Goal: Task Accomplishment & Management: Manage account settings

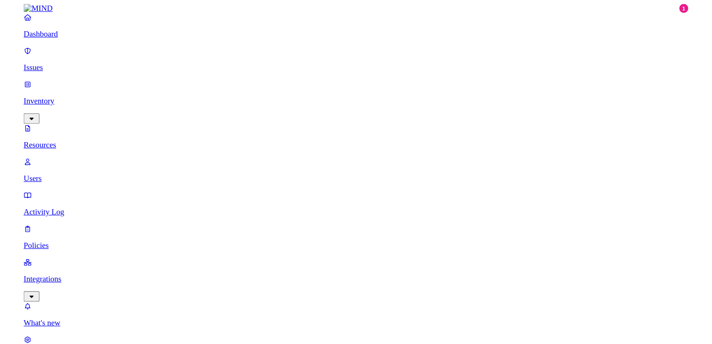
scroll to position [175, 0]
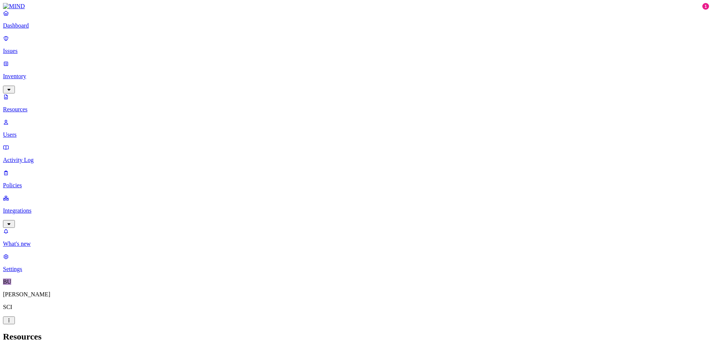
click at [33, 29] on p "Dashboard" at bounding box center [356, 25] width 706 height 7
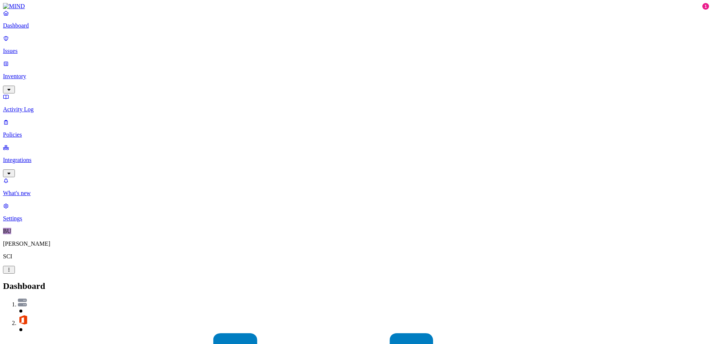
drag, startPoint x: 20, startPoint y: 86, endPoint x: 22, endPoint y: 92, distance: 6.5
click at [20, 132] on p "Policies" at bounding box center [356, 135] width 706 height 7
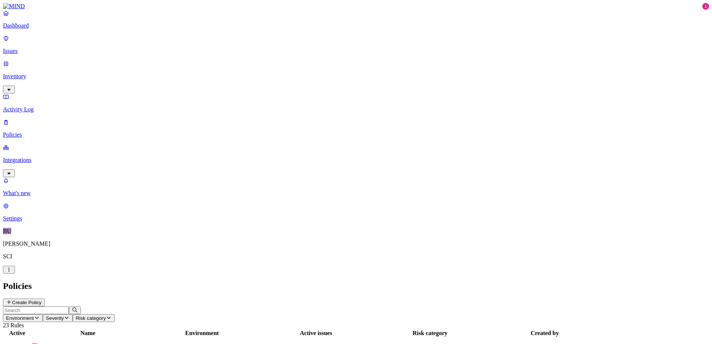
scroll to position [37, 0]
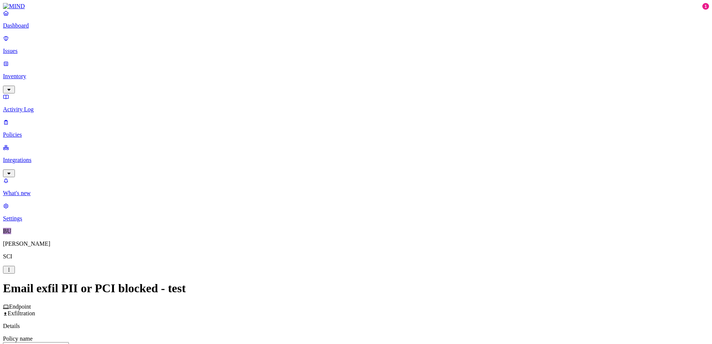
scroll to position [149, 0]
click at [378, 144] on label "OR" at bounding box center [374, 141] width 8 height 6
click at [380, 180] on label "File type" at bounding box center [375, 176] width 10 height 13
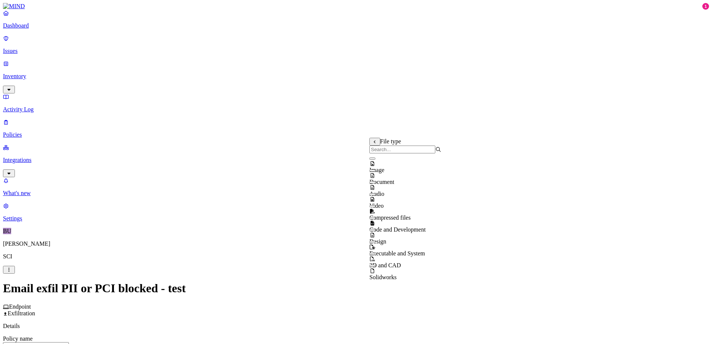
scroll to position [148, 0]
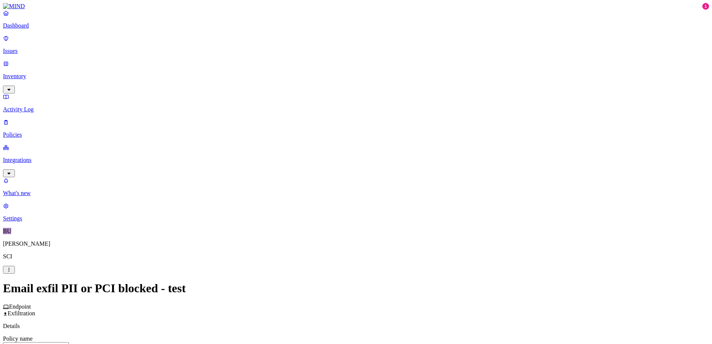
click at [382, 156] on label "AND" at bounding box center [376, 153] width 13 height 6
click at [385, 176] on label "File type" at bounding box center [380, 173] width 21 height 6
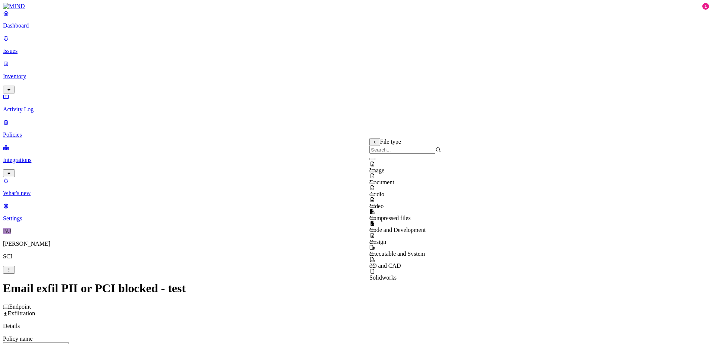
scroll to position [0, 0]
click at [376, 144] on icon at bounding box center [375, 142] width 5 height 4
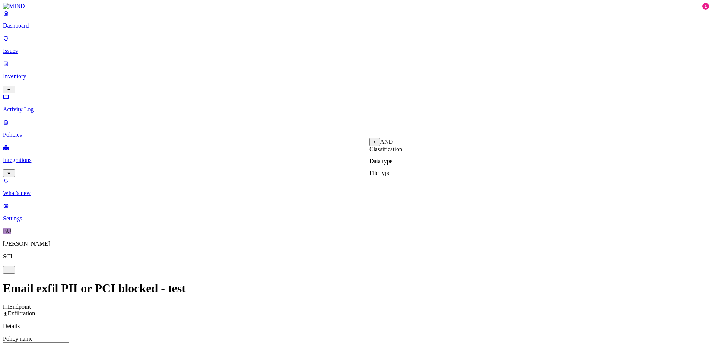
click at [393, 164] on label "Data type" at bounding box center [381, 161] width 23 height 6
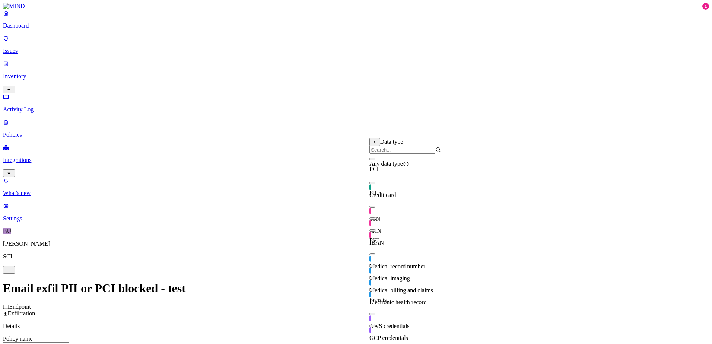
scroll to position [6, 0]
click at [374, 144] on icon at bounding box center [375, 142] width 5 height 4
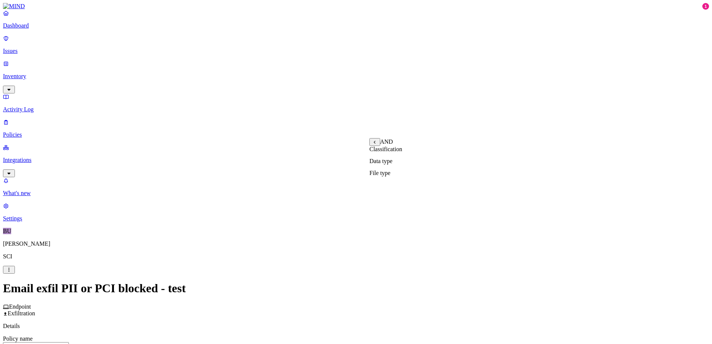
click at [382, 152] on label "Classification" at bounding box center [386, 149] width 33 height 6
click at [377, 133] on icon at bounding box center [375, 132] width 5 height 4
click at [393, 154] on label "Data type" at bounding box center [381, 150] width 23 height 6
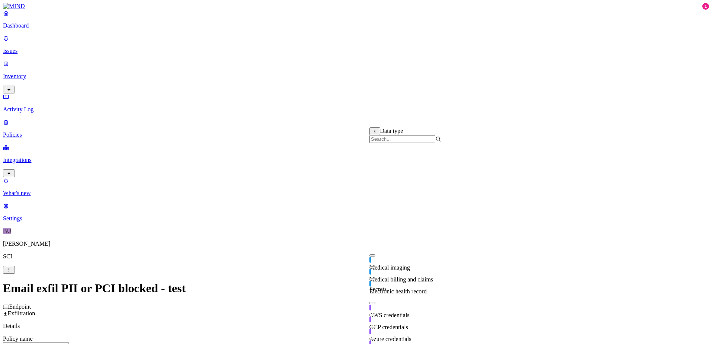
scroll to position [0, 0]
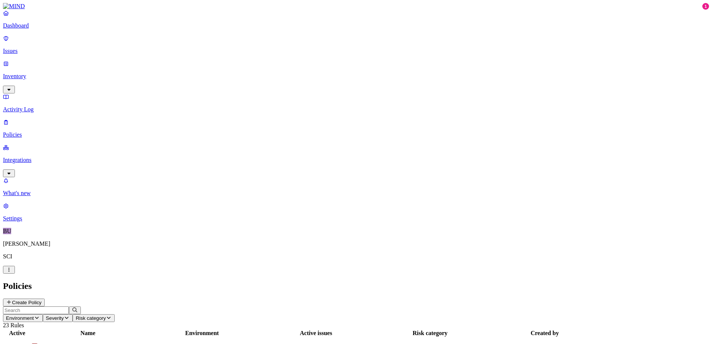
drag, startPoint x: 495, startPoint y: 8, endPoint x: 1, endPoint y: 34, distance: 494.4
click at [29, 29] on p "Dashboard" at bounding box center [356, 25] width 706 height 7
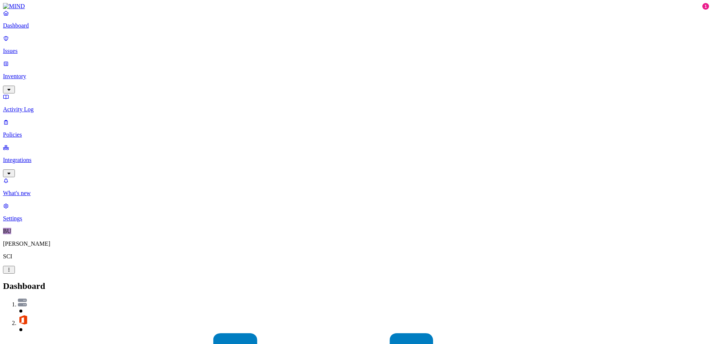
click at [38, 106] on p "Activity Log" at bounding box center [356, 109] width 706 height 7
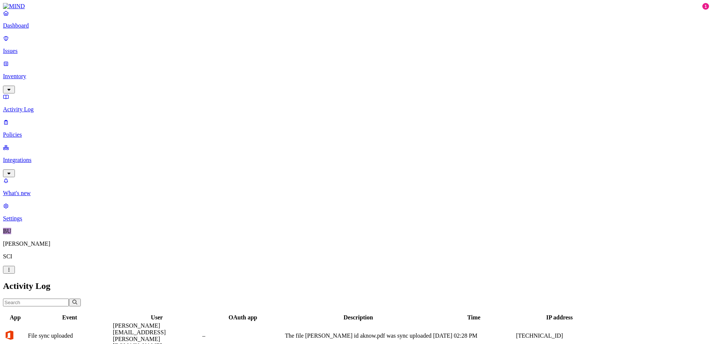
scroll to position [175, 0]
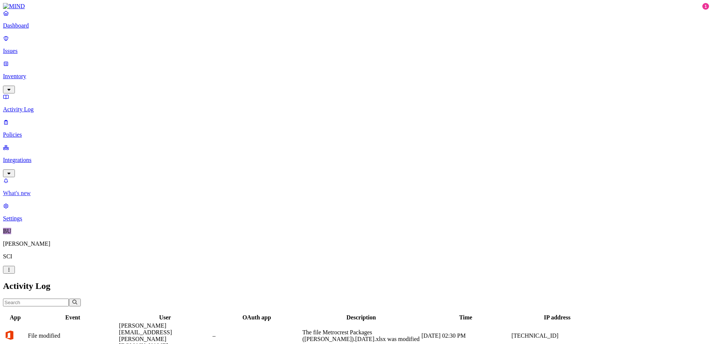
click at [38, 197] on p "What's new" at bounding box center [356, 193] width 706 height 7
click at [39, 29] on p "Dashboard" at bounding box center [356, 25] width 706 height 7
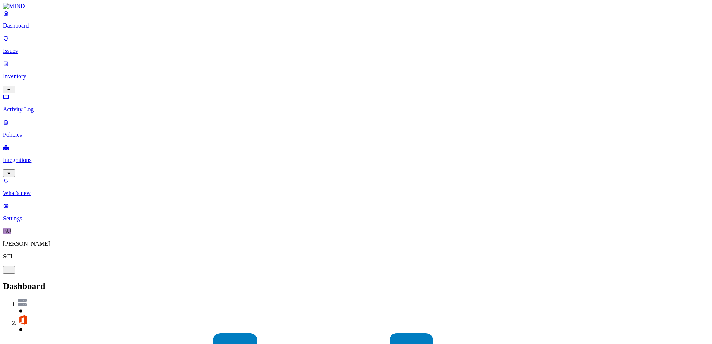
click at [29, 132] on p "Policies" at bounding box center [356, 135] width 706 height 7
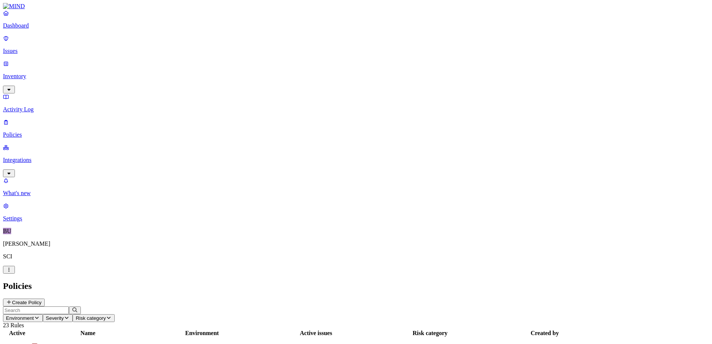
scroll to position [57, 0]
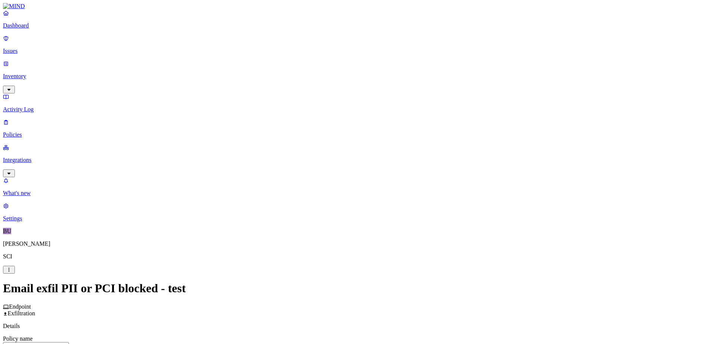
scroll to position [224, 0]
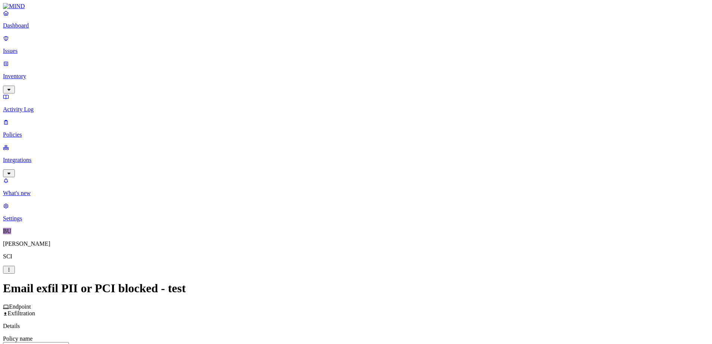
click at [69, 260] on input "Email exfil PII or PCI blocked - test" at bounding box center [36, 346] width 66 height 8
type input "Email - PII or PCI blocked - test"
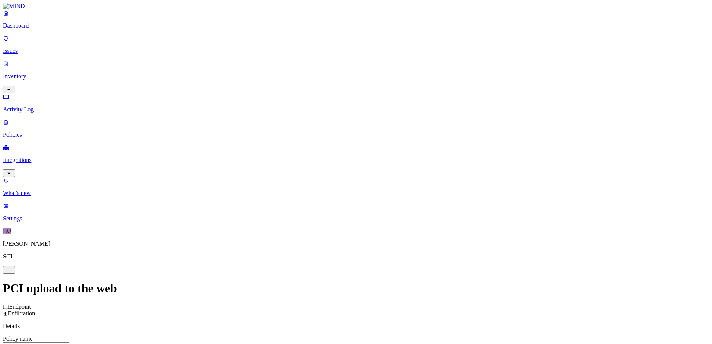
scroll to position [74, 0]
click at [336, 255] on label "Web Category" at bounding box center [325, 250] width 22 height 13
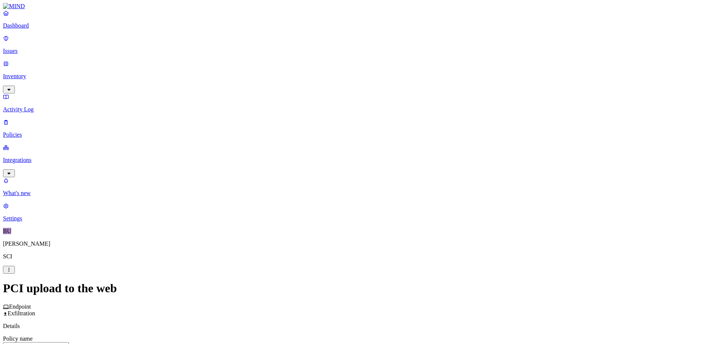
click at [32, 132] on p "Policies" at bounding box center [356, 135] width 706 height 7
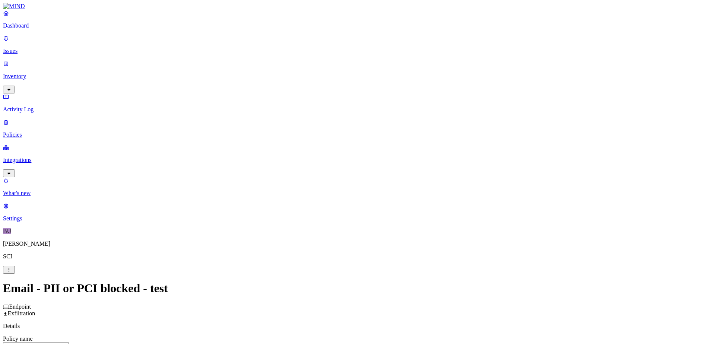
scroll to position [186, 0]
click at [332, 153] on label "Web Domain" at bounding box center [323, 150] width 19 height 13
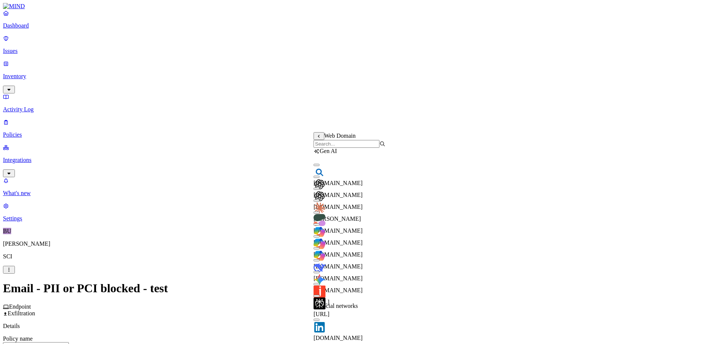
scroll to position [0, 0]
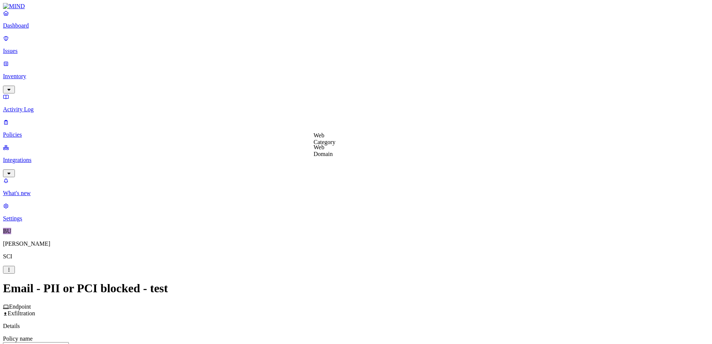
click at [328, 171] on label "Web Category" at bounding box center [325, 170] width 22 height 13
click at [317, 170] on icon at bounding box center [319, 168] width 5 height 4
click at [330, 184] on label "Web Domain" at bounding box center [323, 182] width 19 height 13
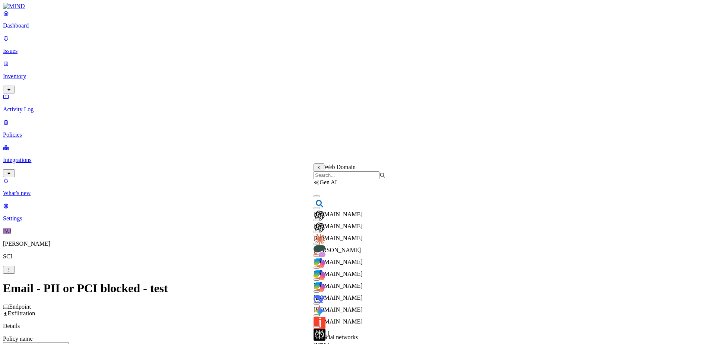
drag, startPoint x: 375, startPoint y: 143, endPoint x: 370, endPoint y: 142, distance: 5.3
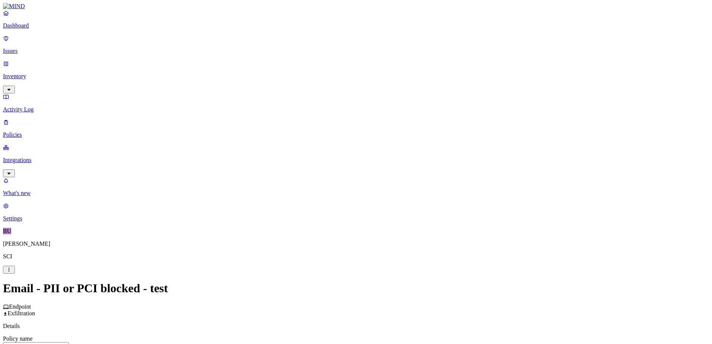
click at [333, 152] on label "Web Domain" at bounding box center [323, 150] width 19 height 13
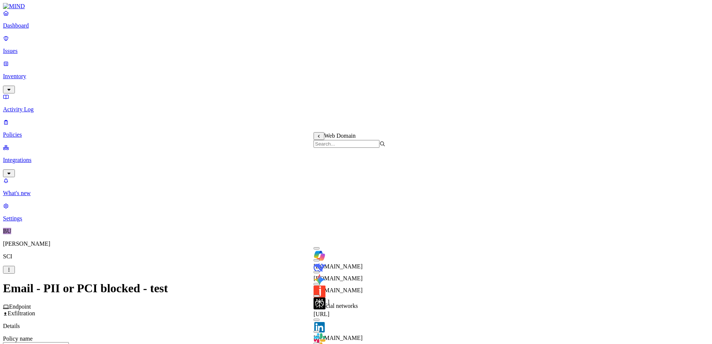
scroll to position [157, 0]
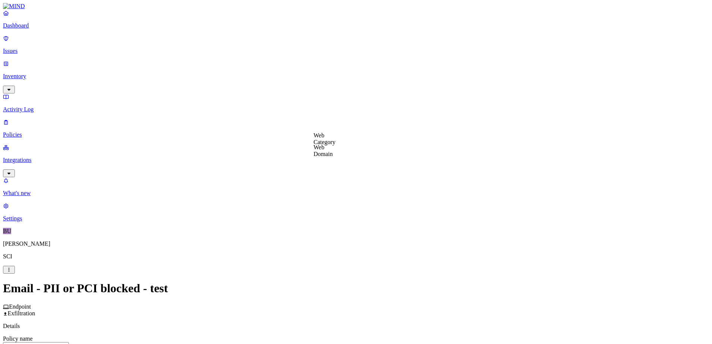
click at [333, 151] on label "Web Domain" at bounding box center [323, 150] width 19 height 13
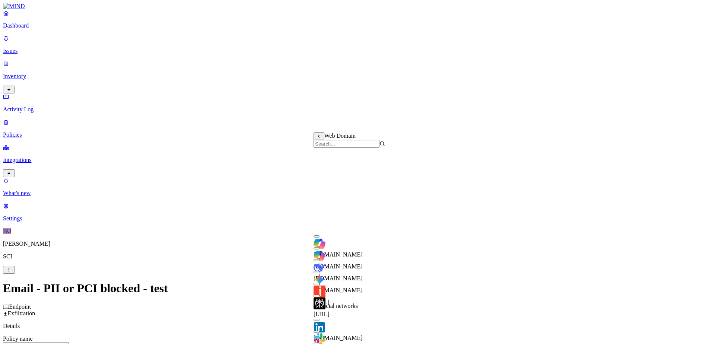
scroll to position [149, 0]
drag, startPoint x: 226, startPoint y: 185, endPoint x: 216, endPoint y: 197, distance: 15.1
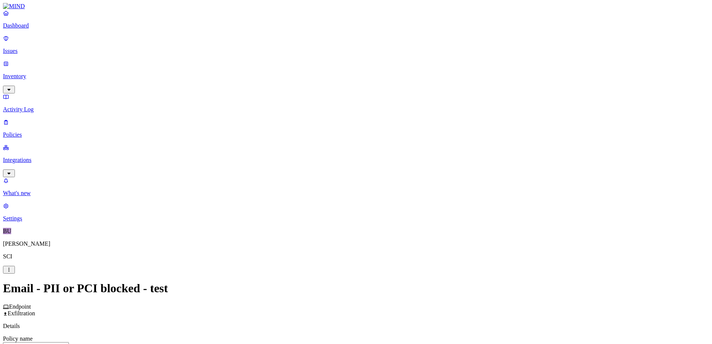
scroll to position [354, 0]
drag, startPoint x: 477, startPoint y: 324, endPoint x: 164, endPoint y: 229, distance: 327.2
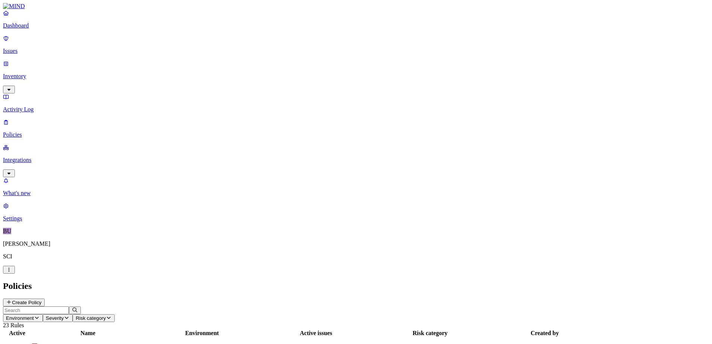
click at [24, 48] on p "Issues" at bounding box center [356, 51] width 706 height 7
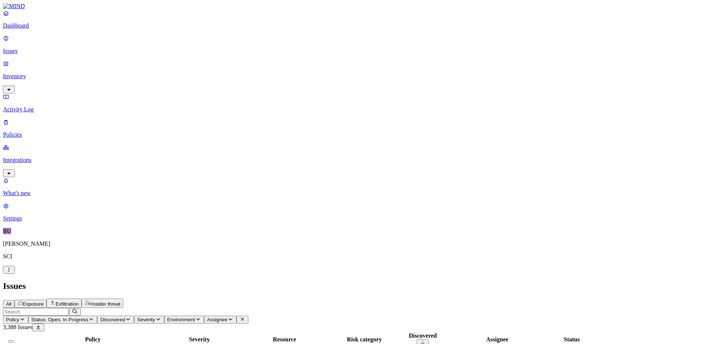
click at [94, 260] on icon "button" at bounding box center [91, 319] width 6 height 5
click at [243, 260] on h2 "Issues" at bounding box center [356, 286] width 706 height 10
click at [25, 260] on icon "button" at bounding box center [22, 319] width 6 height 5
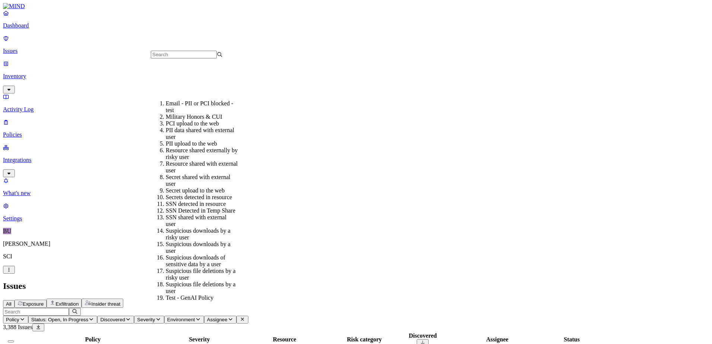
scroll to position [98, 0]
click at [215, 201] on div "SSN detected in resource" at bounding box center [202, 204] width 72 height 7
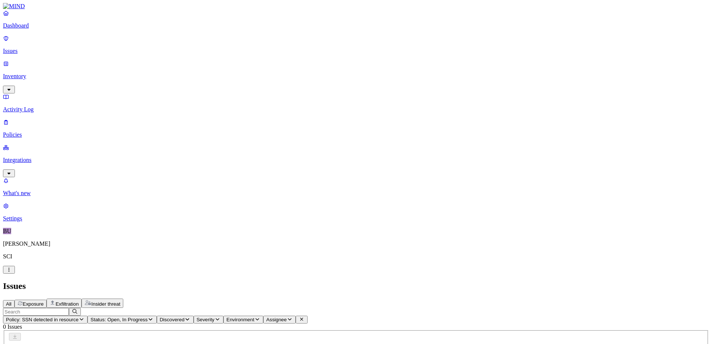
click at [83, 260] on icon "button" at bounding box center [82, 320] width 4 height 2
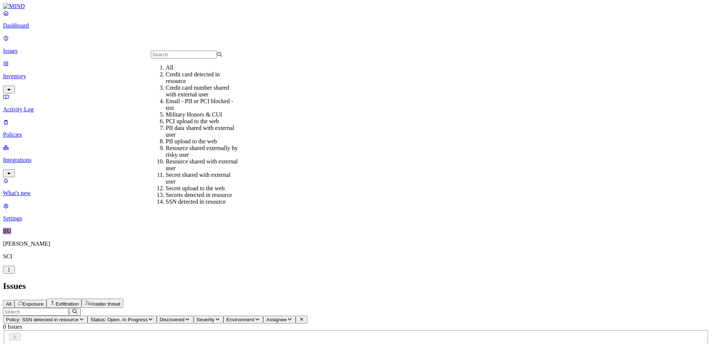
click at [208, 109] on div "Email - PII or PCI blocked - test" at bounding box center [202, 104] width 72 height 13
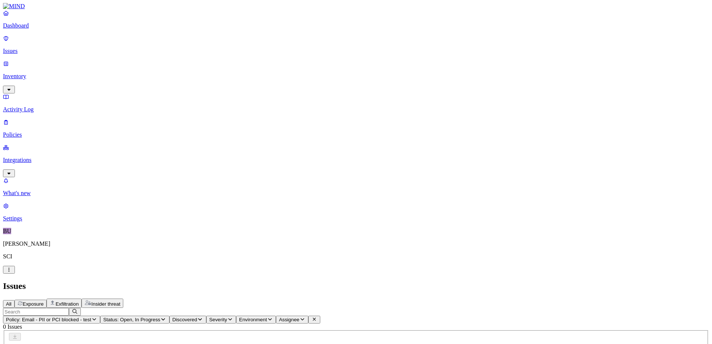
click at [97, 260] on icon "button" at bounding box center [94, 319] width 6 height 5
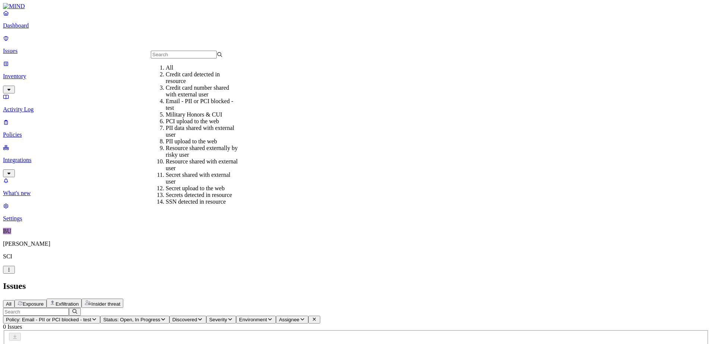
click at [204, 71] on div "All" at bounding box center [202, 67] width 72 height 7
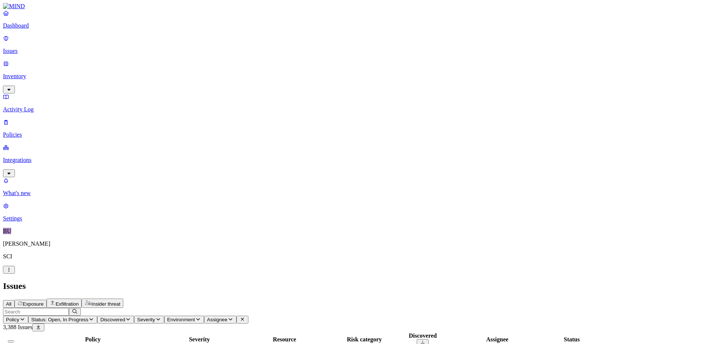
click at [26, 157] on p "Integrations" at bounding box center [356, 160] width 706 height 7
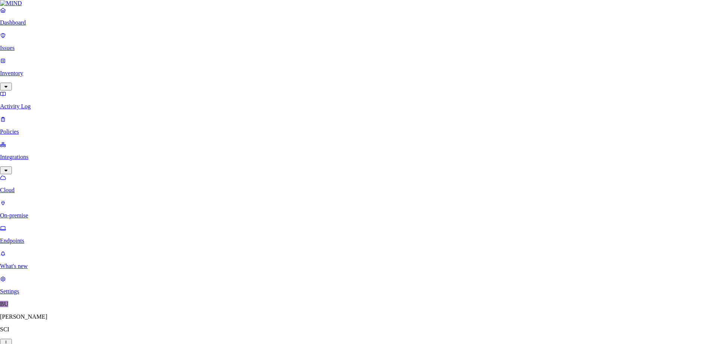
type input "outlook"
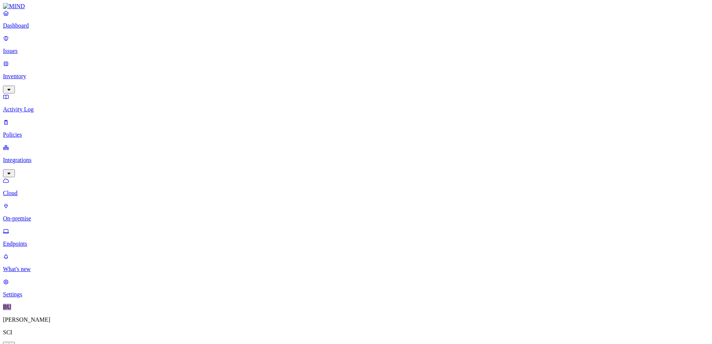
click at [40, 29] on p "Dashboard" at bounding box center [356, 25] width 706 height 7
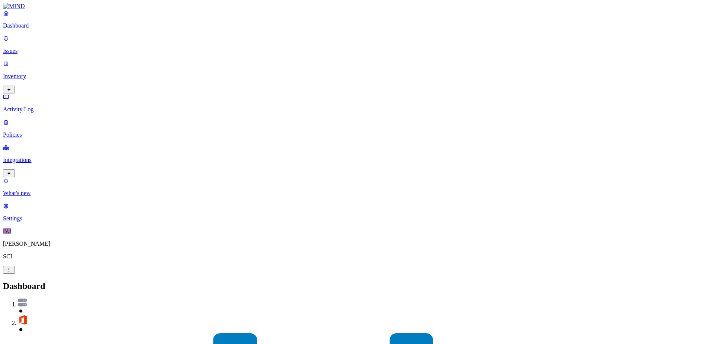
drag, startPoint x: 23, startPoint y: 87, endPoint x: 34, endPoint y: 99, distance: 15.9
click at [23, 132] on p "Policies" at bounding box center [356, 135] width 706 height 7
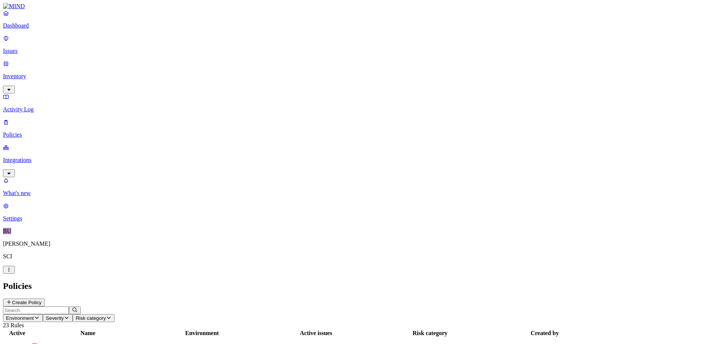
scroll to position [57, 0]
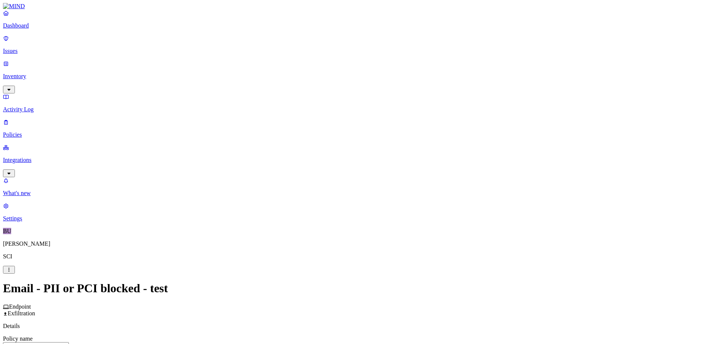
scroll to position [223, 0]
click at [334, 160] on label "Account type" at bounding box center [324, 156] width 20 height 13
click at [341, 140] on label "Unmanaged" at bounding box center [328, 137] width 29 height 6
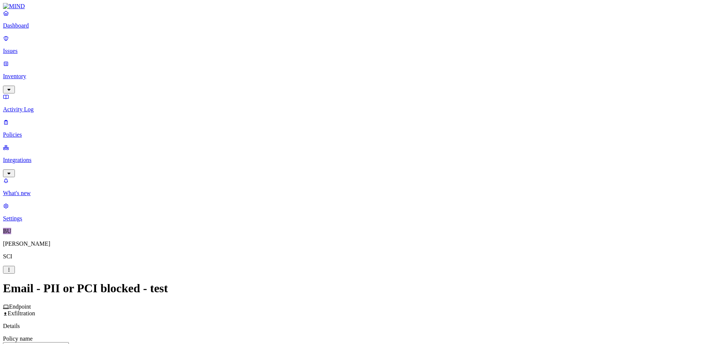
click at [328, 133] on label "Web Category" at bounding box center [325, 132] width 22 height 13
drag, startPoint x: 468, startPoint y: 325, endPoint x: 269, endPoint y: 252, distance: 212.3
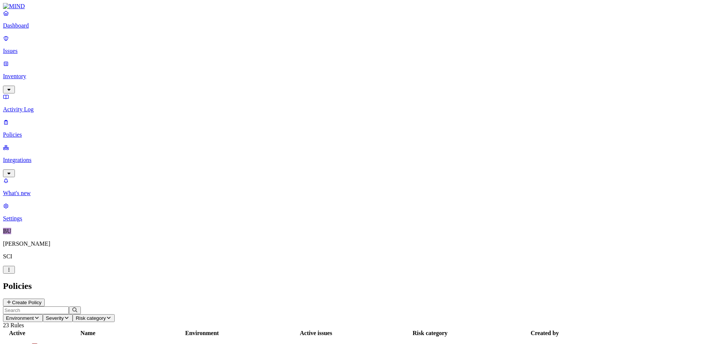
drag, startPoint x: 498, startPoint y: 9, endPoint x: 249, endPoint y: 36, distance: 250.0
click at [40, 260] on icon "button" at bounding box center [37, 318] width 6 height 5
click at [185, 71] on span "Endpoint" at bounding box center [177, 74] width 22 height 6
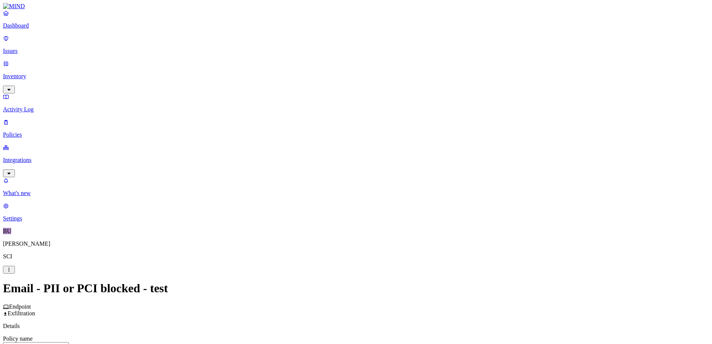
scroll to position [111, 0]
click at [312, 196] on label "Data type" at bounding box center [305, 193] width 11 height 13
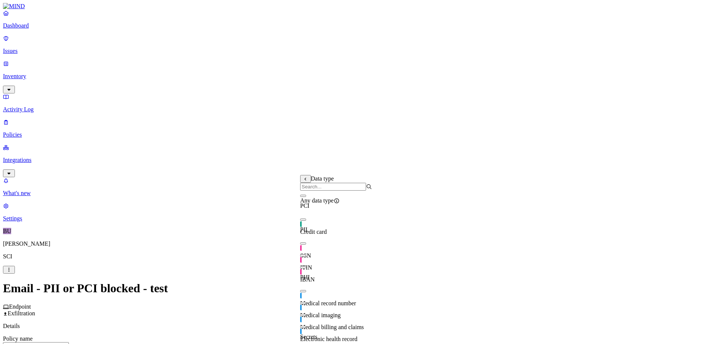
click at [306, 245] on button "button" at bounding box center [303, 244] width 6 height 2
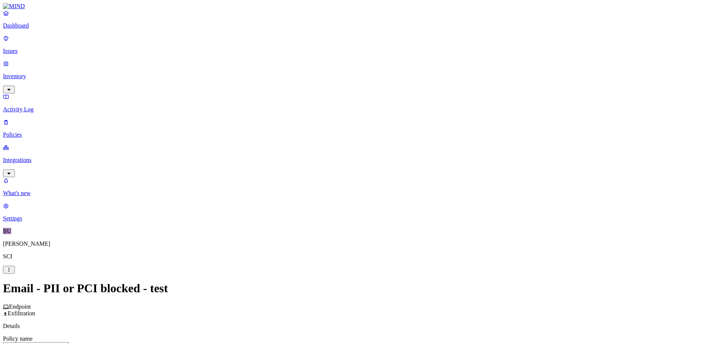
click at [336, 243] on label "Web Category" at bounding box center [325, 244] width 22 height 13
click at [320, 260] on button "button" at bounding box center [317, 282] width 6 height 2
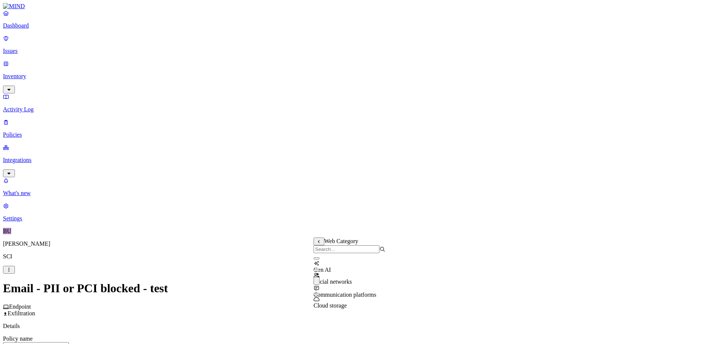
drag, startPoint x: 291, startPoint y: 91, endPoint x: 272, endPoint y: 89, distance: 19.1
click at [69, 260] on input "Email - PII or PCI blocked - test" at bounding box center [36, 346] width 66 height 8
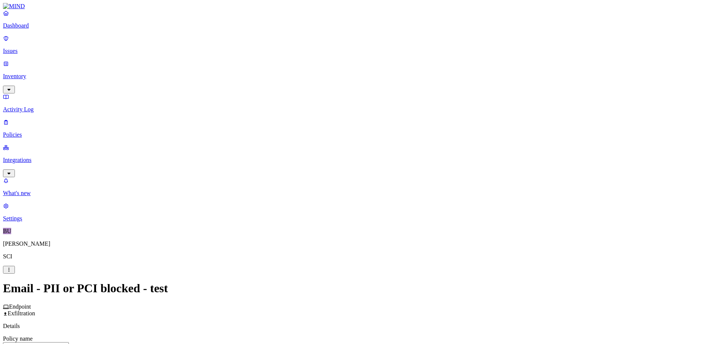
click at [69, 260] on input "Test - PII or PCI blocked - test" at bounding box center [36, 346] width 66 height 8
type input "Test - PII or PCI blocked to email - test"
click at [355, 119] on label "AND" at bounding box center [350, 116] width 13 height 6
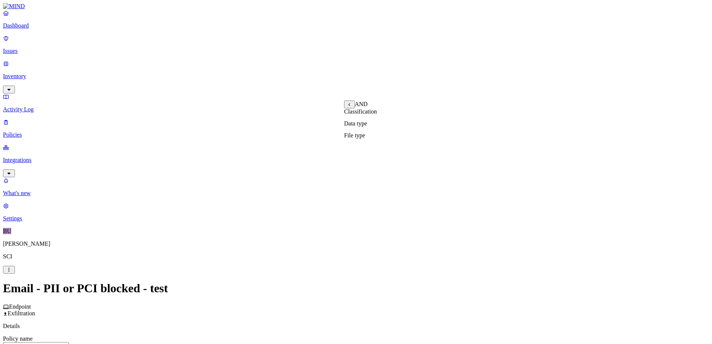
click at [366, 127] on label "Data type" at bounding box center [355, 123] width 23 height 6
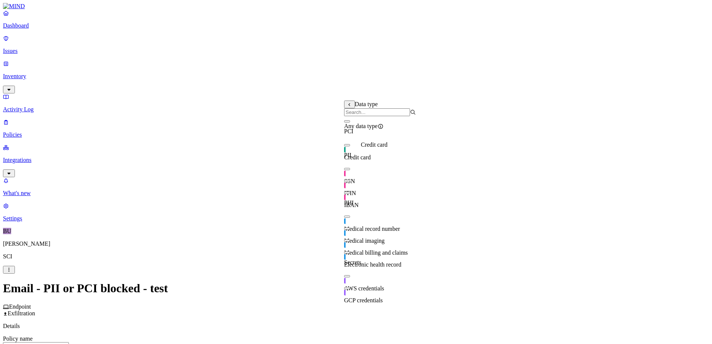
click at [371, 157] on span "Credit card" at bounding box center [357, 157] width 27 height 6
click at [350, 148] on button "button" at bounding box center [347, 144] width 6 height 8
click at [348, 106] on icon at bounding box center [349, 105] width 5 height 4
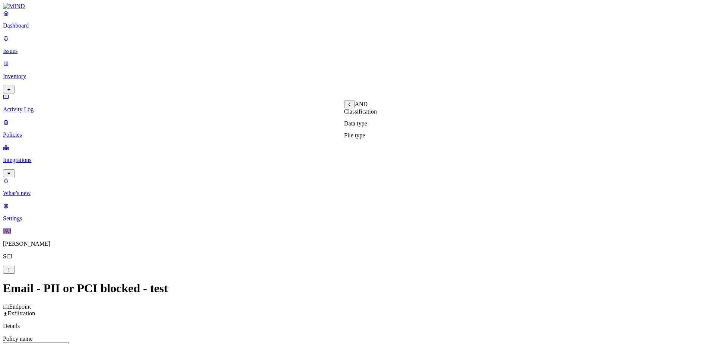
click at [350, 106] on icon at bounding box center [349, 104] width 1 height 3
click at [352, 107] on label "OR" at bounding box center [348, 104] width 8 height 6
click at [362, 127] on label "Data type" at bounding box center [355, 123] width 23 height 6
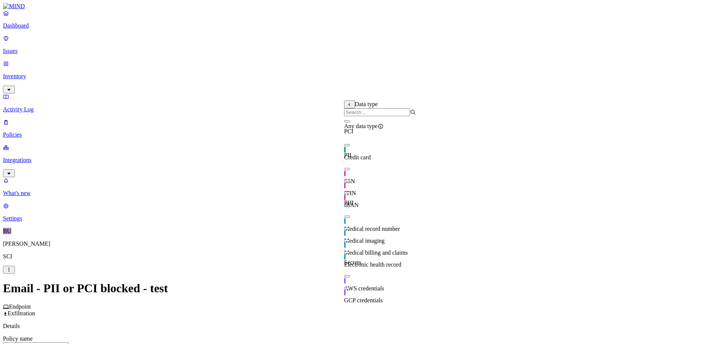
click at [360, 154] on div "Credit card" at bounding box center [380, 154] width 72 height 14
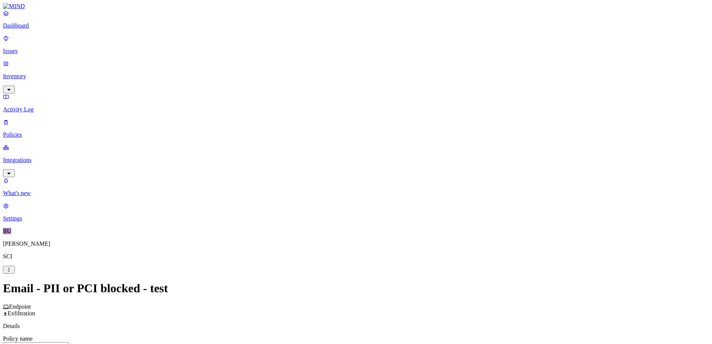
click at [352, 105] on label "OR" at bounding box center [348, 104] width 8 height 6
click at [355, 130] on label "Data type" at bounding box center [349, 126] width 11 height 13
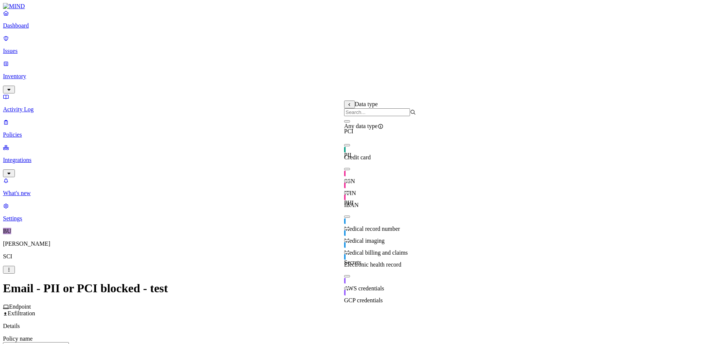
click at [367, 154] on span "Credit card" at bounding box center [357, 157] width 27 height 6
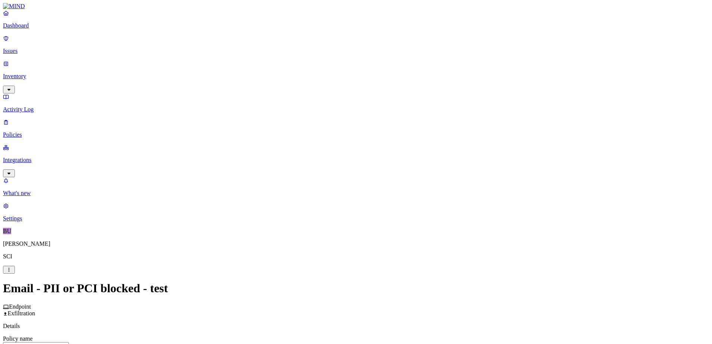
scroll to position [354, 0]
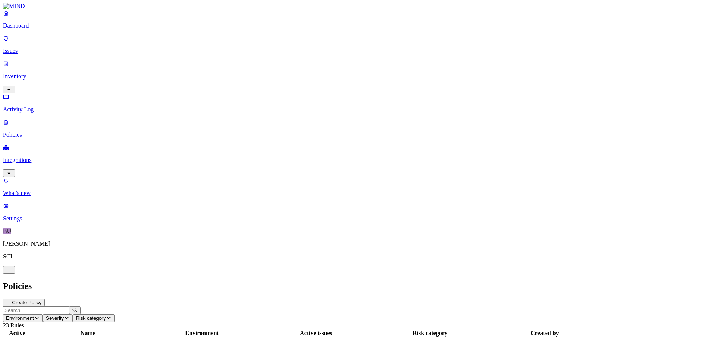
click at [31, 48] on p "Issues" at bounding box center [356, 51] width 706 height 7
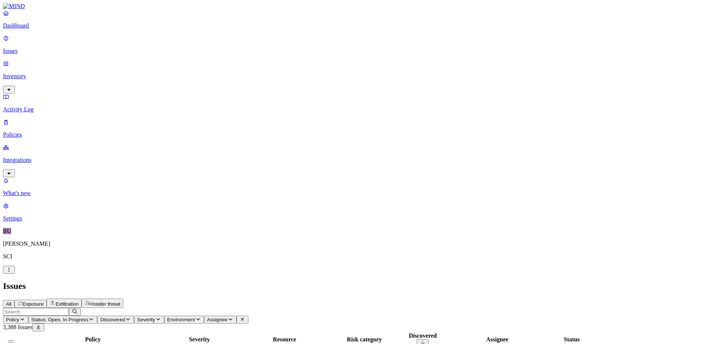
scroll to position [195, 0]
click at [93, 260] on icon "button" at bounding box center [91, 320] width 4 height 2
click at [245, 260] on div "All Exposure Exfiltration Insider threat" at bounding box center [356, 303] width 706 height 9
click at [25, 260] on icon "button" at bounding box center [22, 319] width 6 height 5
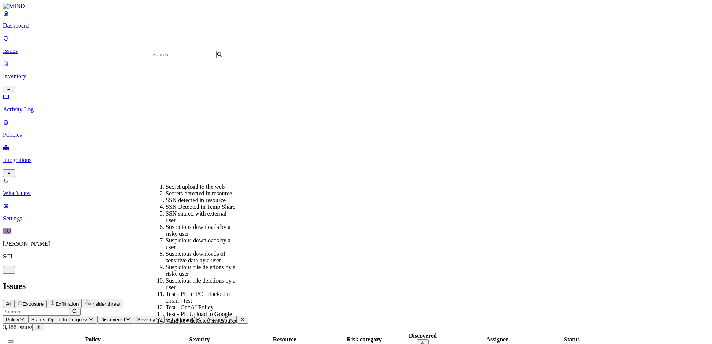
scroll to position [186, 0]
click at [203, 260] on div "Test - PII or PCI blocked to email - test" at bounding box center [202, 297] width 72 height 13
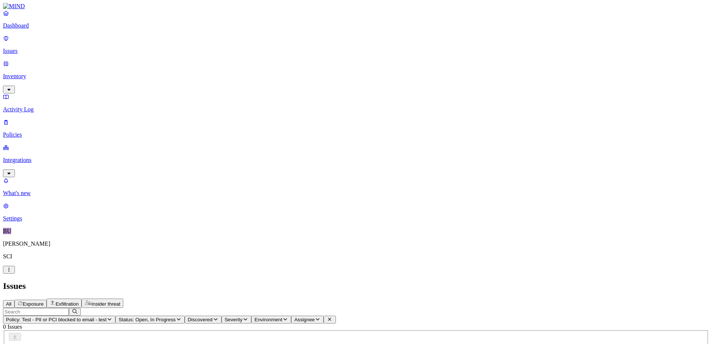
click at [113, 260] on icon "button" at bounding box center [110, 319] width 6 height 5
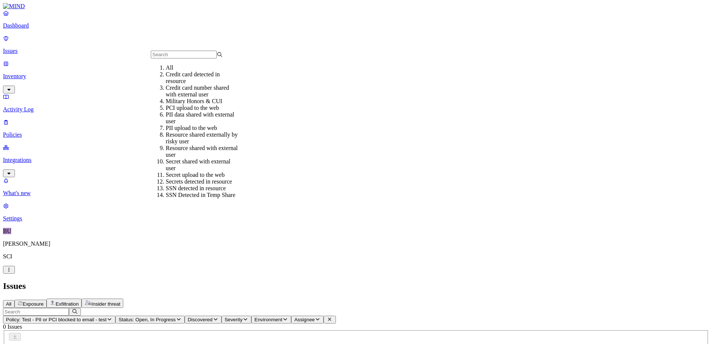
click at [178, 71] on div "All" at bounding box center [202, 67] width 72 height 7
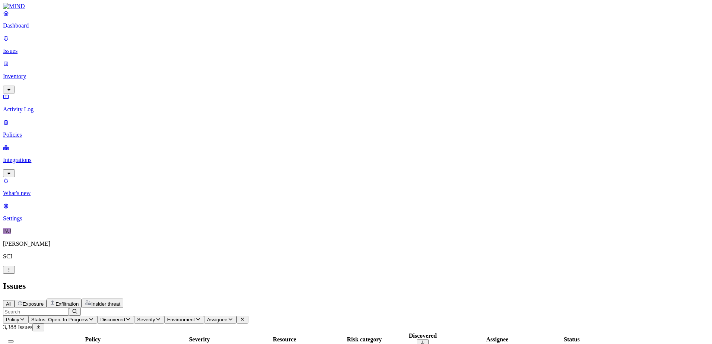
click at [32, 132] on p "Policies" at bounding box center [356, 135] width 706 height 7
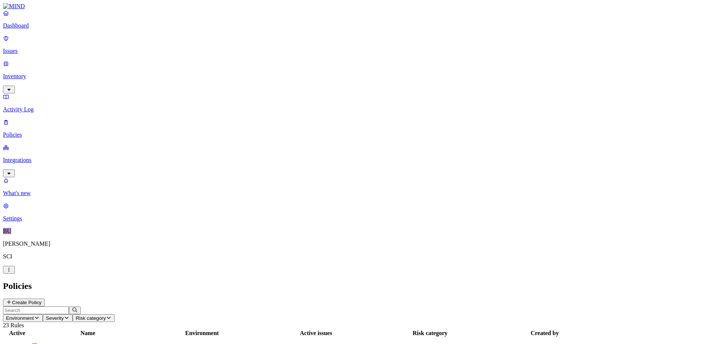
click at [28, 48] on p "Issues" at bounding box center [356, 51] width 706 height 7
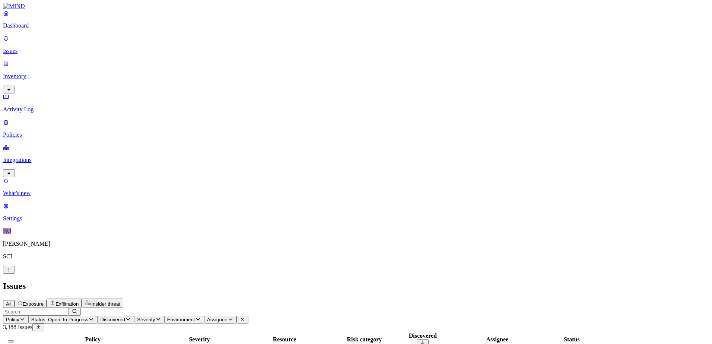
scroll to position [195, 0]
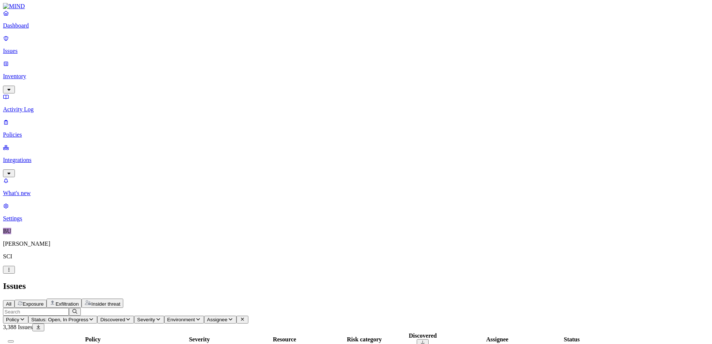
click at [130, 260] on icon "button" at bounding box center [128, 320] width 4 height 2
click at [263, 260] on h2 "Issues" at bounding box center [356, 286] width 706 height 10
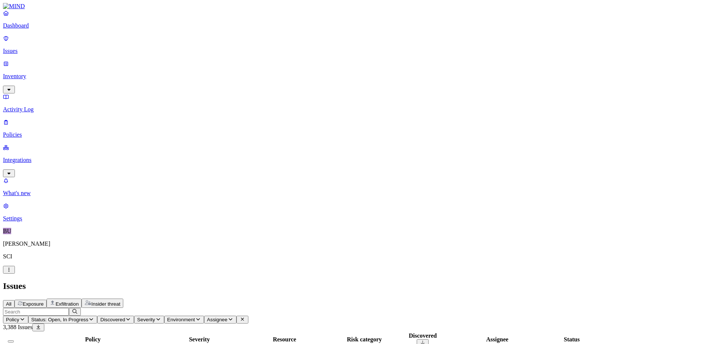
click at [25, 260] on icon "button" at bounding box center [22, 319] width 6 height 5
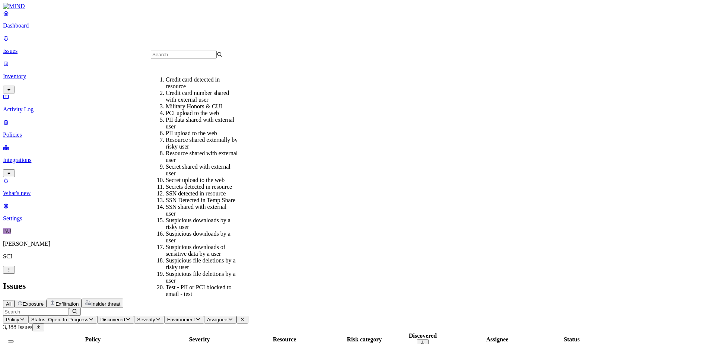
scroll to position [194, 0]
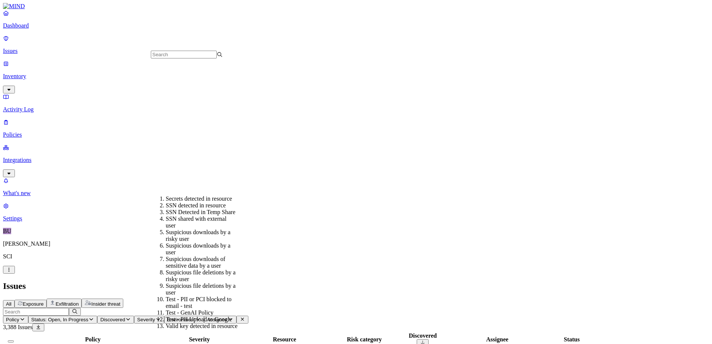
click at [200, 260] on div "Test - PII or PCI blocked to email - test" at bounding box center [202, 302] width 72 height 13
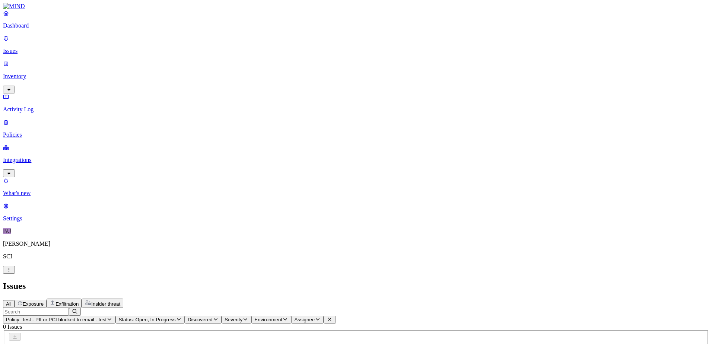
click at [116, 260] on button "Policy: Test - PII or PCI blocked to email - test" at bounding box center [59, 320] width 113 height 8
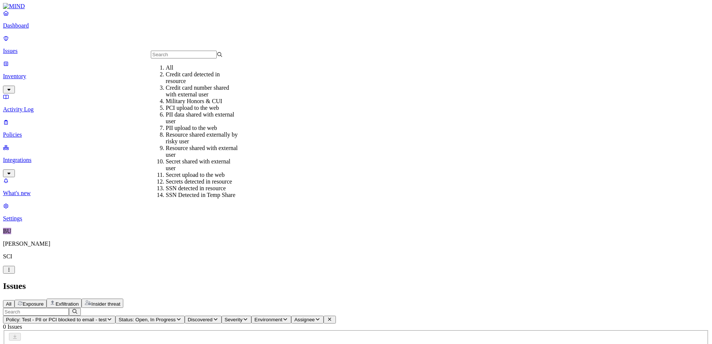
click at [210, 132] on div "PII upload to the web" at bounding box center [202, 128] width 72 height 7
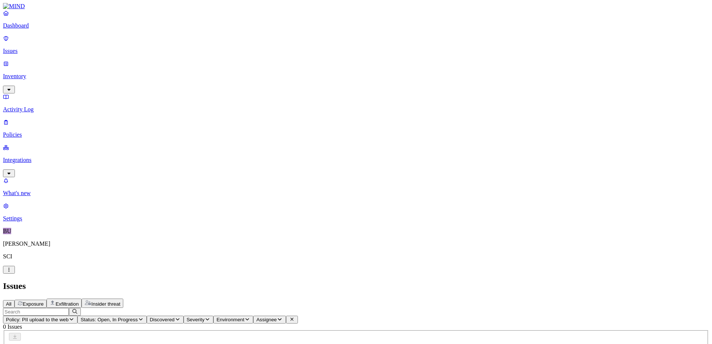
click at [75, 260] on icon "button" at bounding box center [72, 319] width 6 height 5
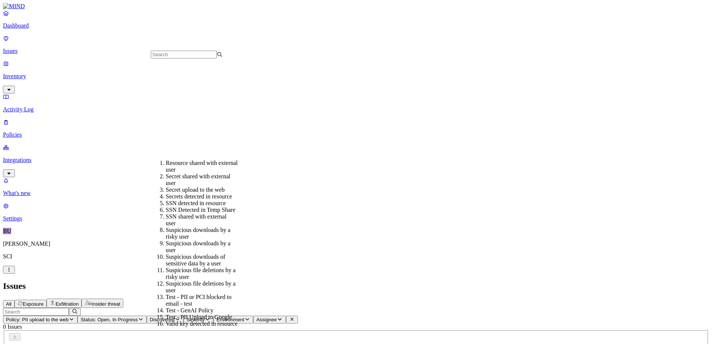
scroll to position [194, 0]
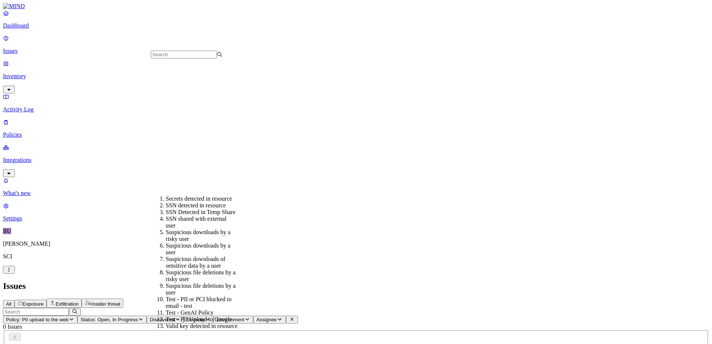
click at [196, 260] on div "Test - GenAI Policy" at bounding box center [202, 313] width 72 height 7
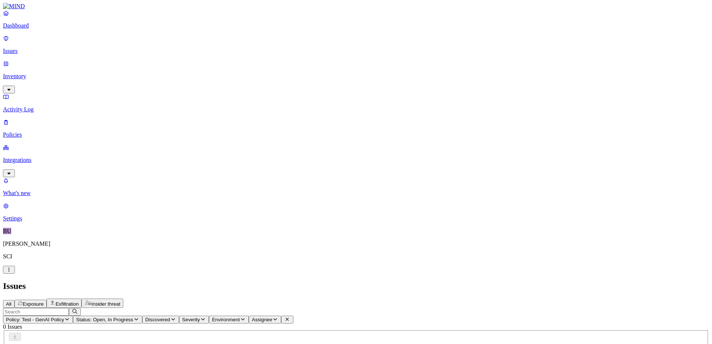
click at [278, 260] on icon "button" at bounding box center [275, 319] width 6 height 5
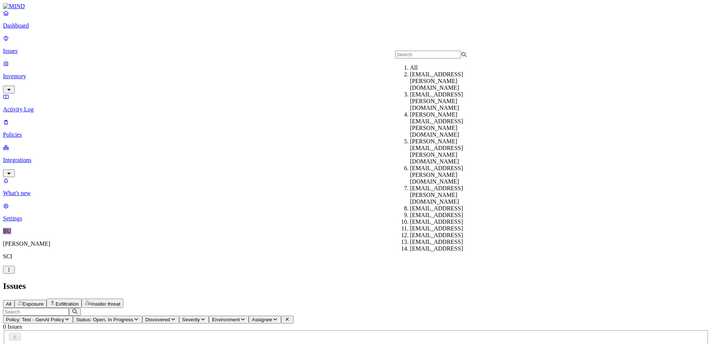
click at [405, 260] on div "All Exposure Exfiltration Insider threat" at bounding box center [356, 303] width 706 height 9
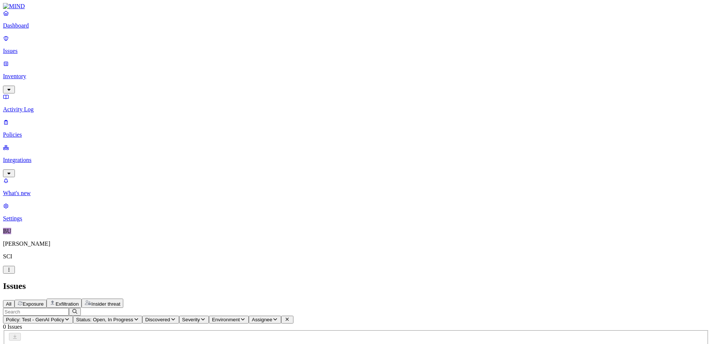
click at [139, 260] on icon "button" at bounding box center [136, 319] width 6 height 5
click at [233, 111] on button "button" at bounding box center [236, 112] width 6 height 2
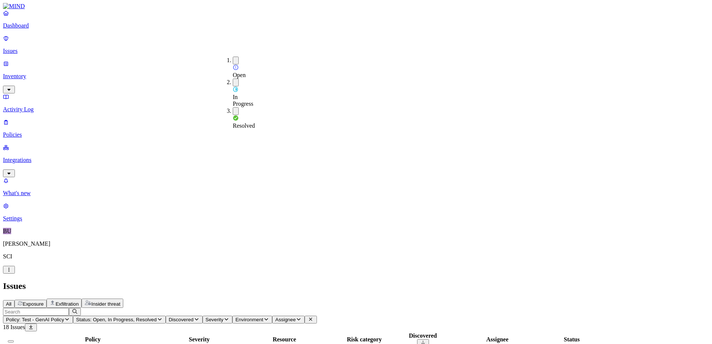
click at [292, 260] on header "Issues All Exposure Exfiltration Insider threat" at bounding box center [356, 294] width 706 height 27
click at [70, 260] on icon "button" at bounding box center [67, 319] width 6 height 5
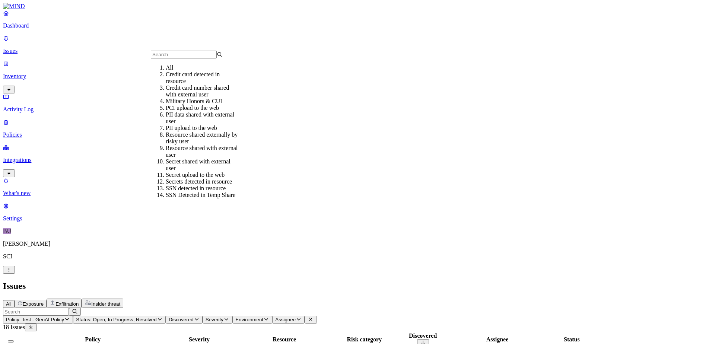
click at [205, 132] on div "PII upload to the web" at bounding box center [202, 128] width 72 height 7
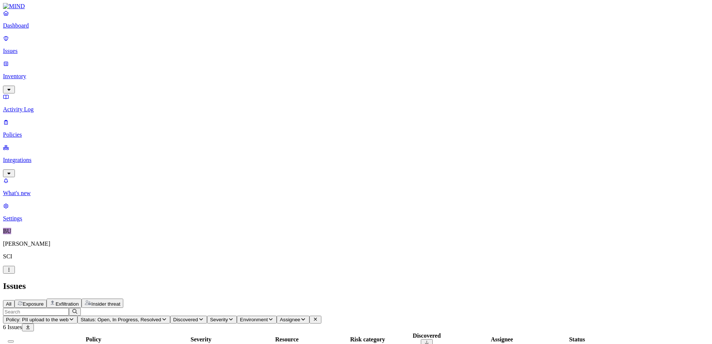
click at [75, 260] on icon "button" at bounding box center [72, 319] width 6 height 5
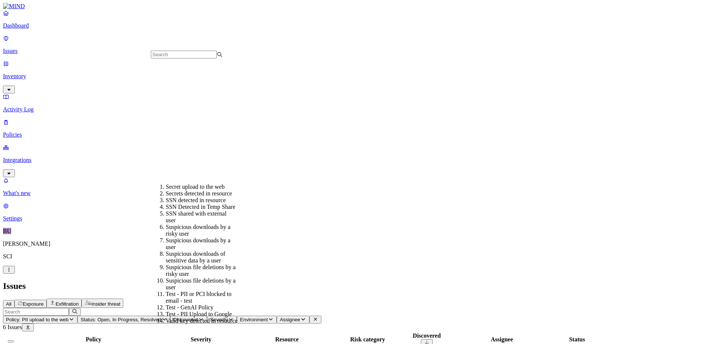
scroll to position [186, 0]
drag, startPoint x: 171, startPoint y: 242, endPoint x: 139, endPoint y: 183, distance: 67.5
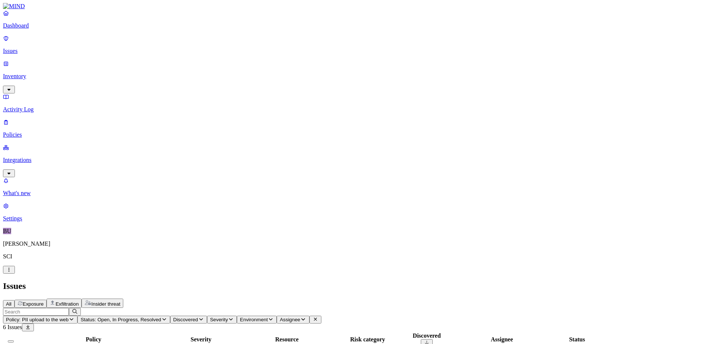
click at [75, 260] on icon "button" at bounding box center [72, 319] width 6 height 5
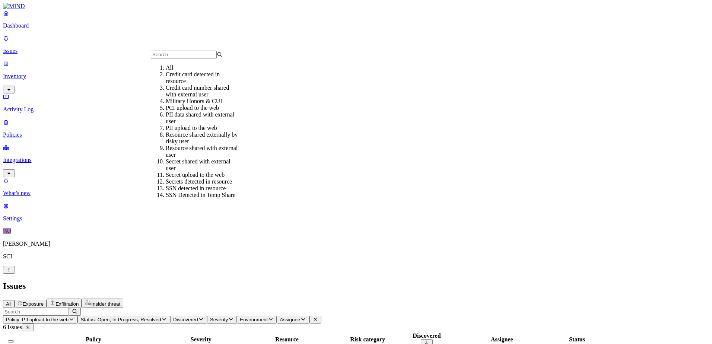
scroll to position [194, 0]
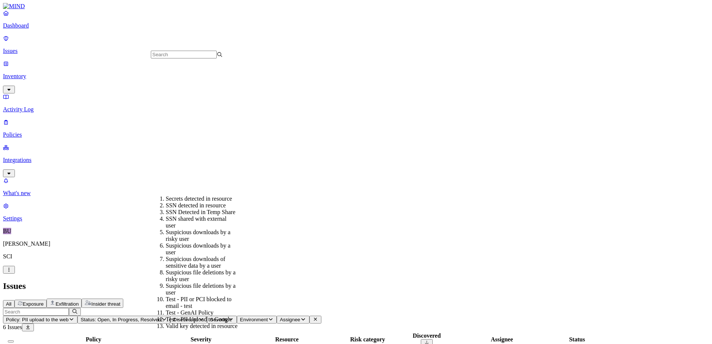
click at [192, 260] on div "Test - PII or PCI blocked to email - test" at bounding box center [202, 302] width 72 height 13
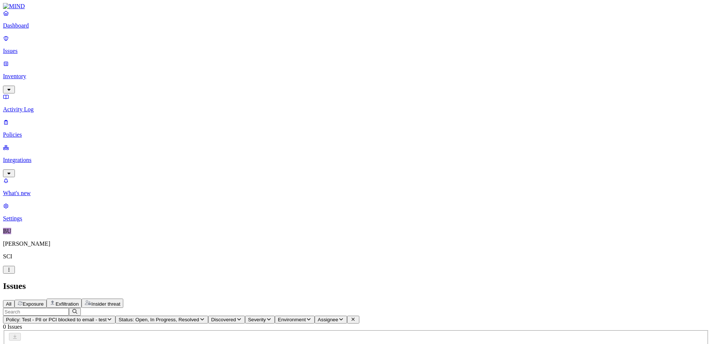
click at [113, 260] on icon "button" at bounding box center [110, 319] width 6 height 5
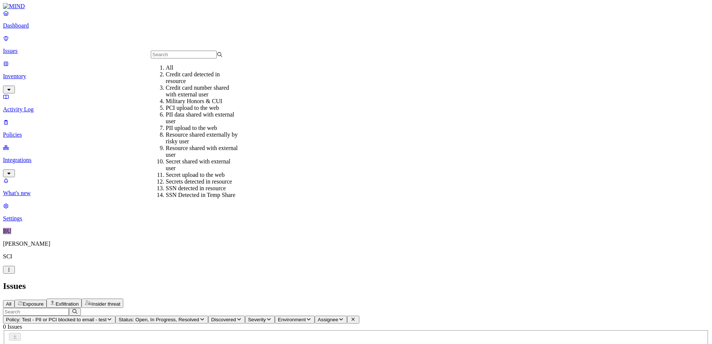
click at [204, 69] on div "All" at bounding box center [202, 67] width 72 height 7
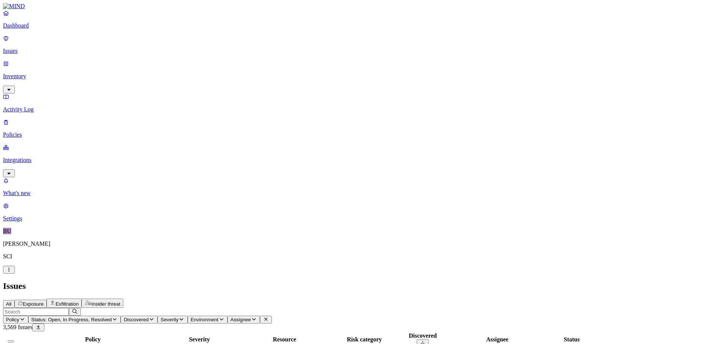
click at [28, 132] on p "Policies" at bounding box center [356, 135] width 706 height 7
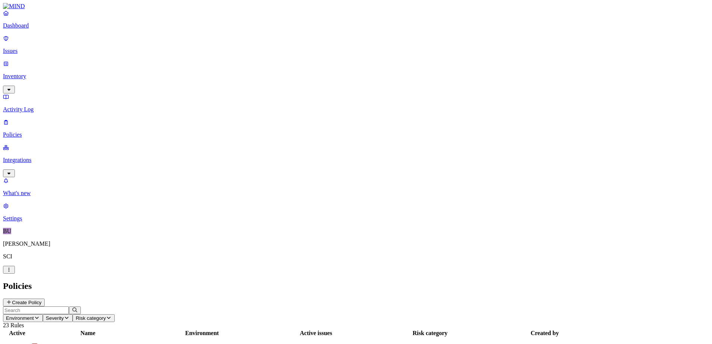
click at [12, 260] on icon "button" at bounding box center [9, 270] width 6 height 5
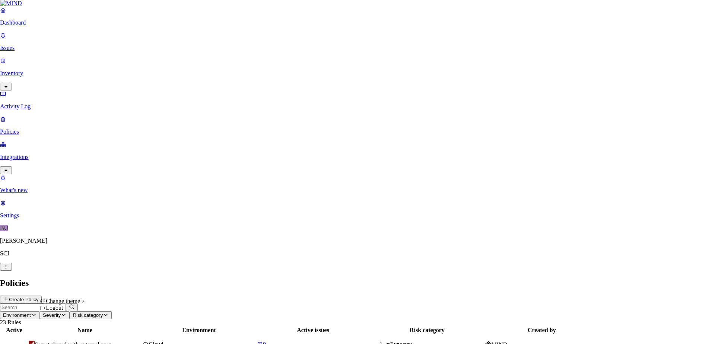
click at [51, 219] on nav "Dashboard Issues Inventory Activity Log Policies Integrations What's new 1 Sett…" at bounding box center [356, 113] width 712 height 212
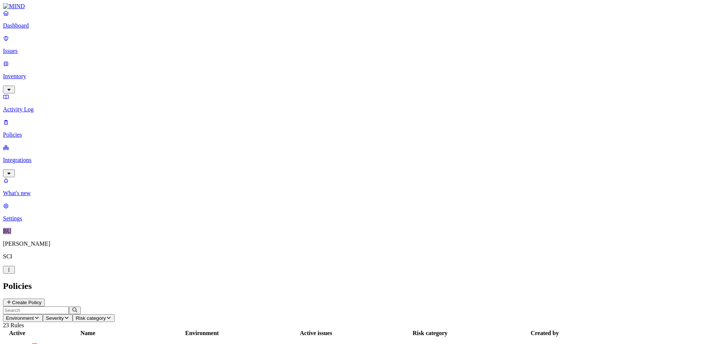
click at [25, 10] on img at bounding box center [14, 6] width 22 height 7
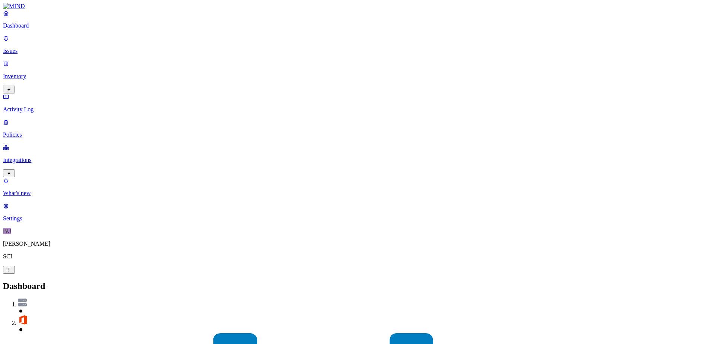
click at [39, 48] on p "Issues" at bounding box center [356, 51] width 706 height 7
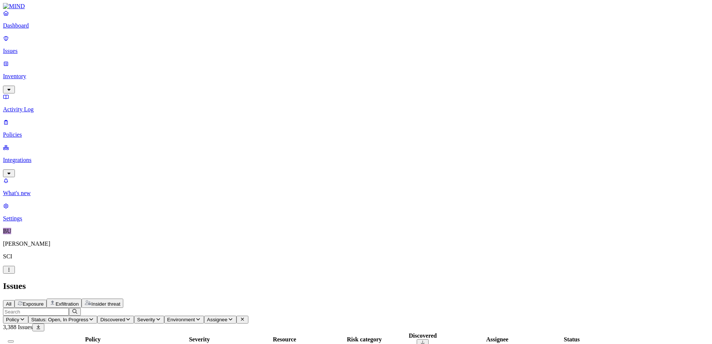
click at [94, 260] on icon "button" at bounding box center [91, 319] width 6 height 5
click at [271, 260] on div "Issues" at bounding box center [356, 286] width 706 height 10
click at [25, 260] on icon "button" at bounding box center [22, 319] width 6 height 5
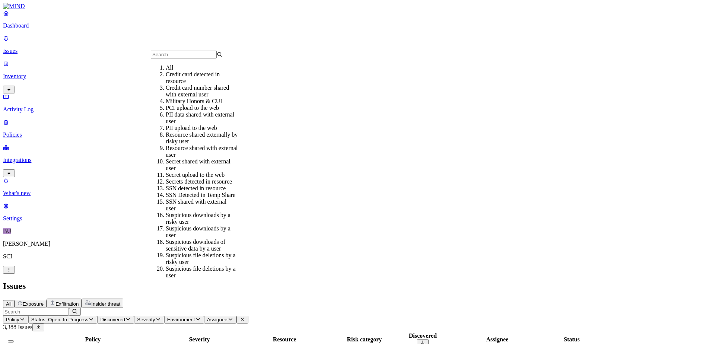
scroll to position [194, 0]
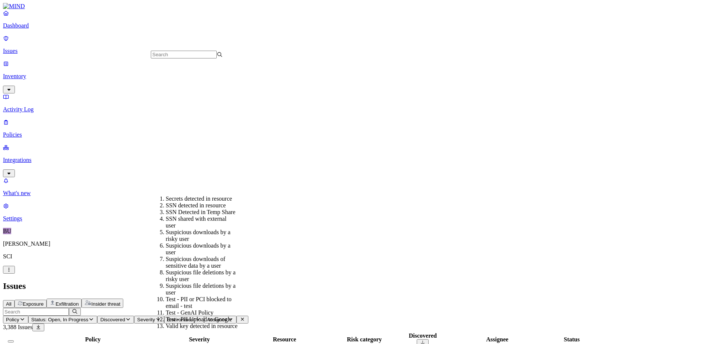
click at [205, 260] on div "Test - PII or PCI blocked to email - test" at bounding box center [202, 302] width 72 height 13
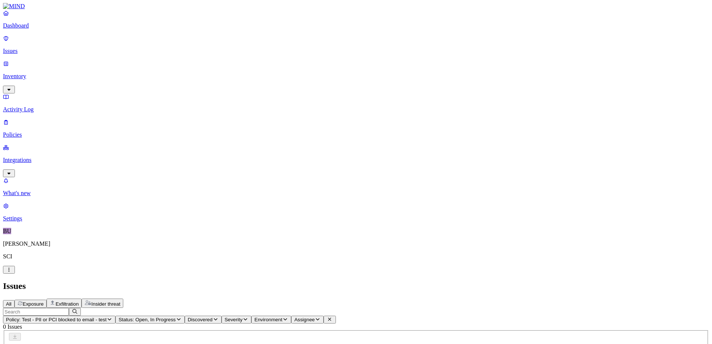
click at [26, 132] on p "Policies" at bounding box center [356, 135] width 706 height 7
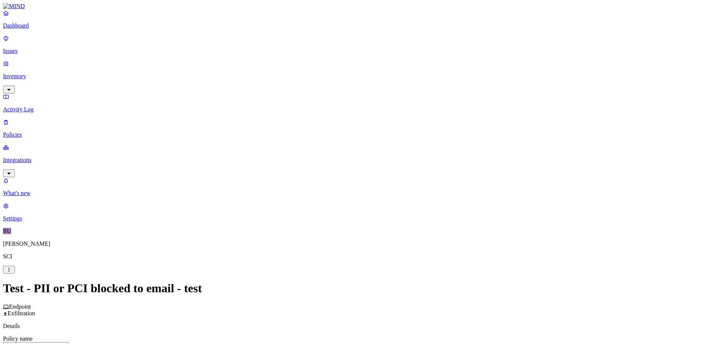
click at [69, 260] on input "Test - PII or PCI blocked to email - test" at bounding box center [36, 346] width 66 height 8
type input "Test - PII or PCI blocked to email"
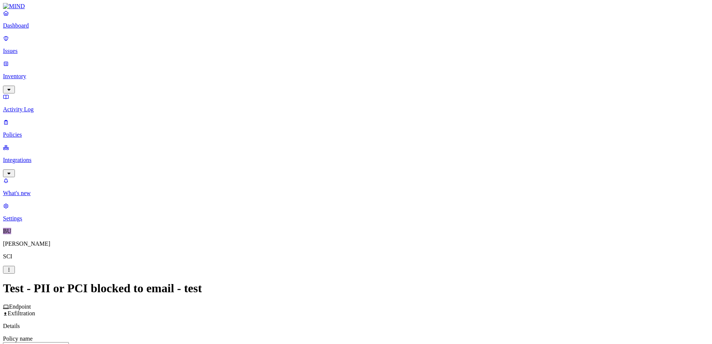
scroll to position [354, 0]
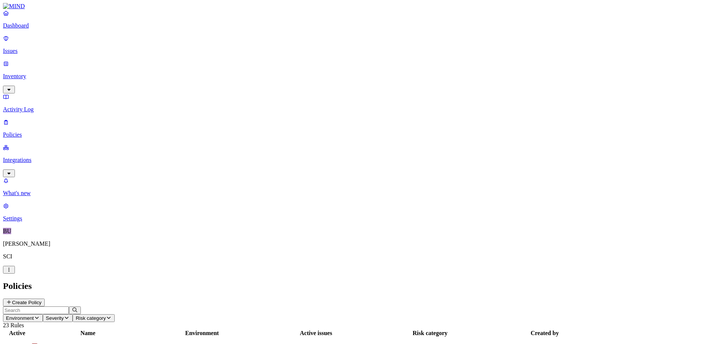
click at [29, 48] on p "Issues" at bounding box center [356, 51] width 706 height 7
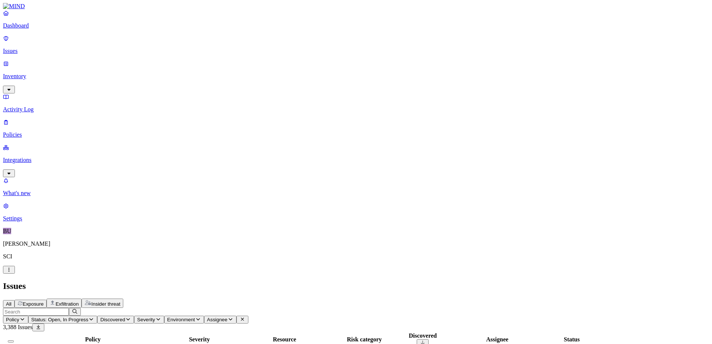
click at [25, 260] on icon "button" at bounding box center [22, 319] width 6 height 5
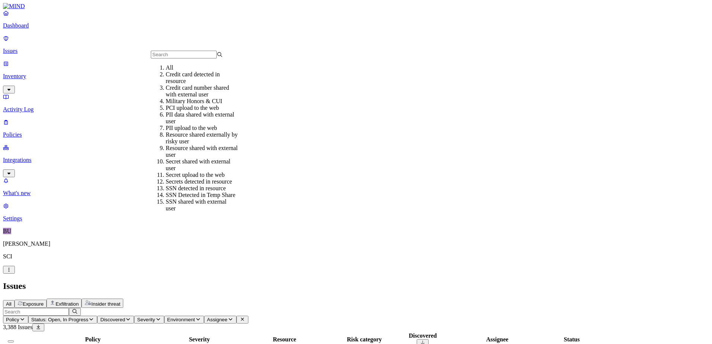
scroll to position [194, 0]
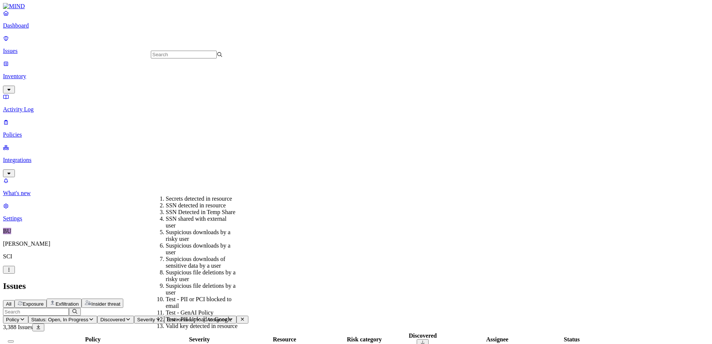
click at [187, 260] on div "Test - PII or PCI blocked to email" at bounding box center [202, 302] width 72 height 13
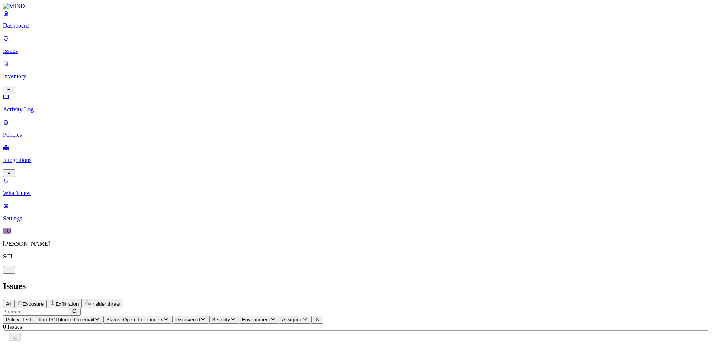
click at [99, 260] on icon "button" at bounding box center [97, 320] width 4 height 2
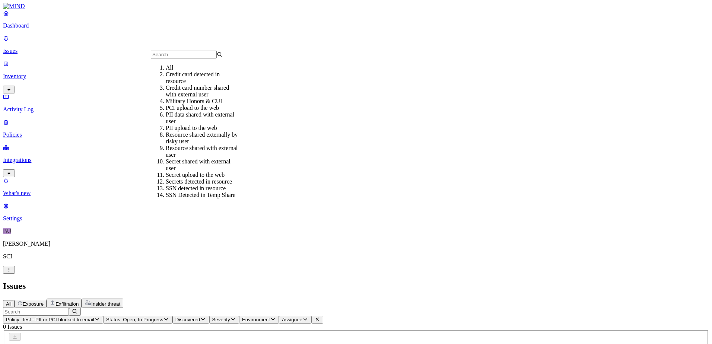
click at [168, 71] on div "All" at bounding box center [202, 67] width 72 height 7
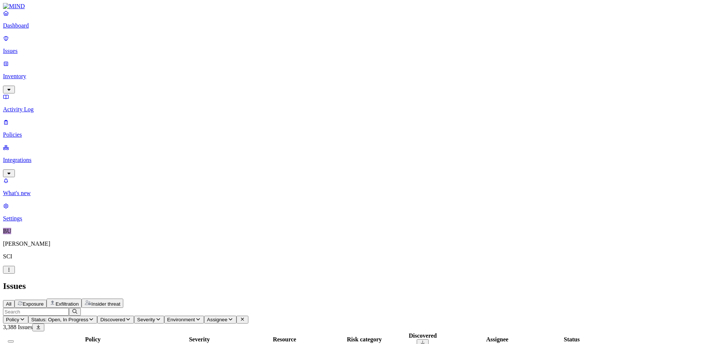
click at [25, 132] on p "Policies" at bounding box center [356, 135] width 706 height 7
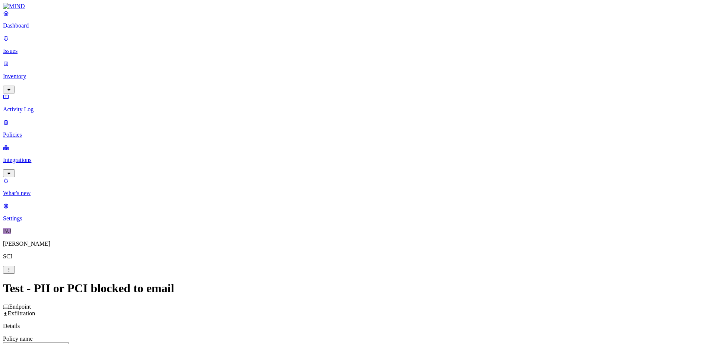
scroll to position [211, 0]
click at [336, 147] on label "Web Category" at bounding box center [325, 144] width 22 height 13
click at [369, 192] on span "Communication platforms" at bounding box center [345, 194] width 63 height 6
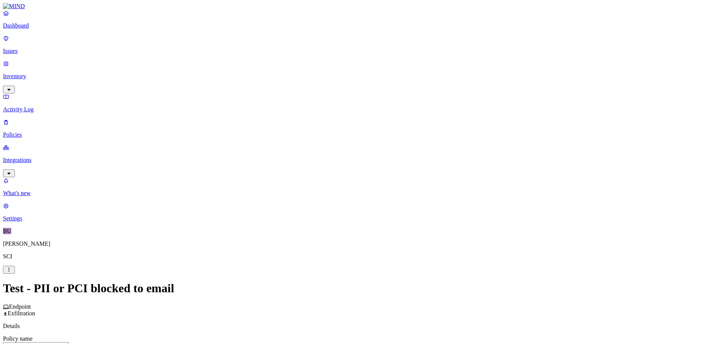
scroll to position [354, 0]
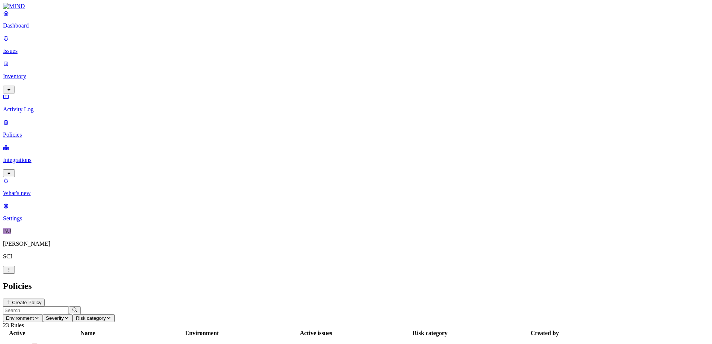
scroll to position [57, 0]
